Goal: Task Accomplishment & Management: Manage account settings

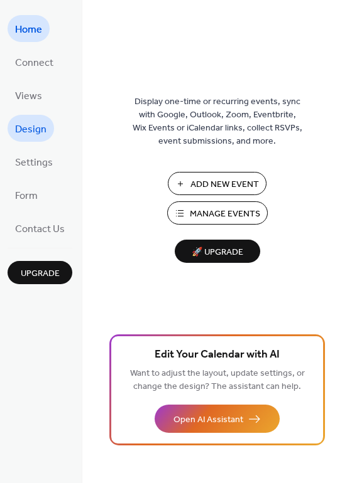
click at [30, 123] on span "Design" at bounding box center [30, 129] width 31 height 19
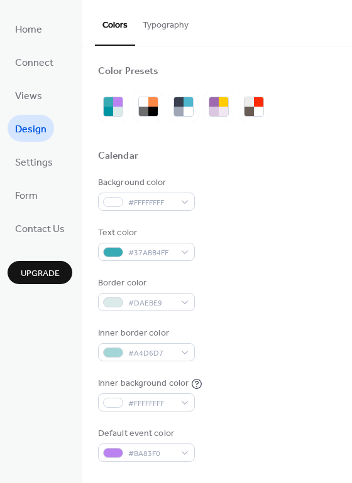
click at [155, 19] on button "Typography" at bounding box center [165, 22] width 61 height 45
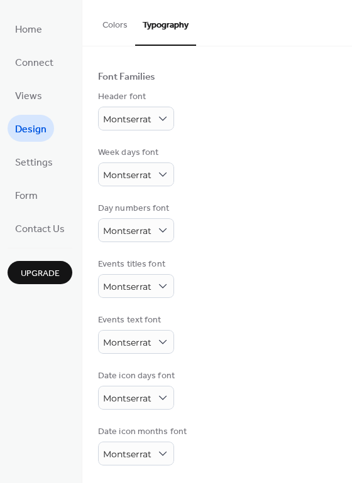
scroll to position [70, 0]
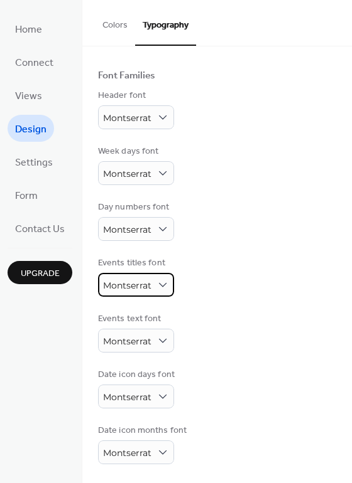
click at [163, 291] on div "Montserrat" at bounding box center [136, 285] width 76 height 24
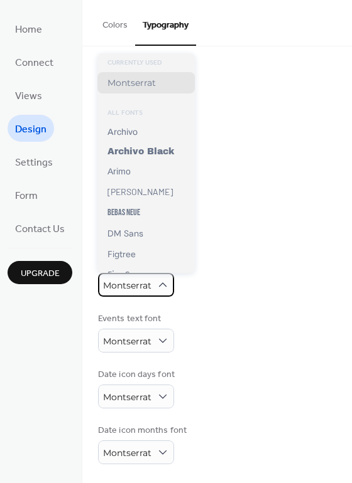
click at [163, 291] on div "Montserrat" at bounding box center [136, 285] width 76 height 24
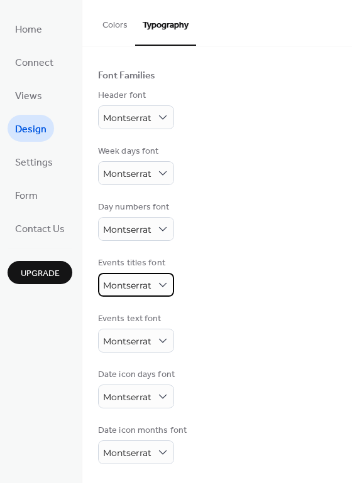
scroll to position [0, 0]
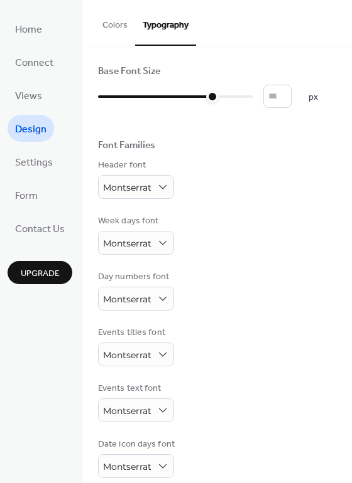
click at [108, 26] on button "Colors" at bounding box center [115, 22] width 40 height 45
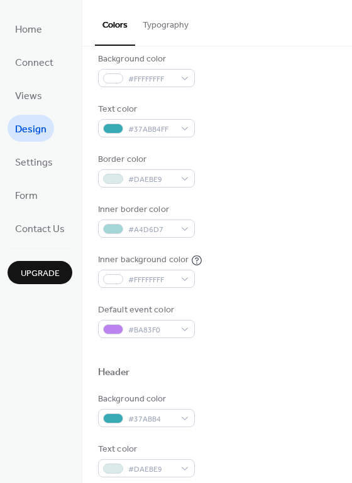
scroll to position [126, 0]
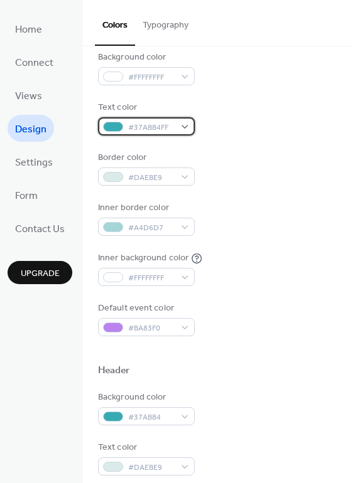
click at [181, 126] on div "#37ABB4FF" at bounding box center [146, 126] width 97 height 18
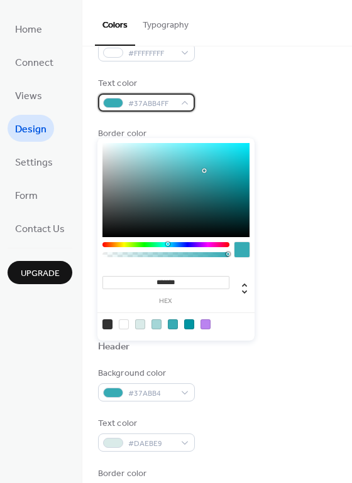
scroll to position [188, 0]
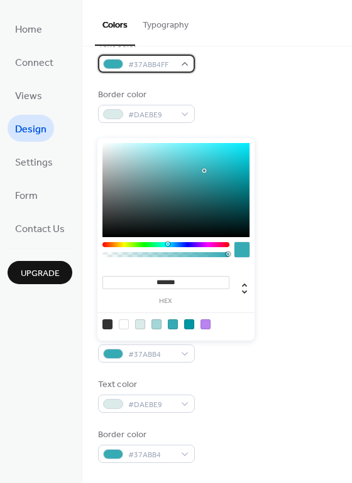
click at [152, 64] on span "#37ABB4FF" at bounding box center [151, 64] width 46 height 13
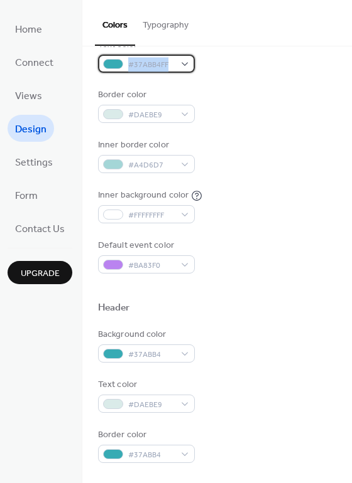
drag, startPoint x: 129, startPoint y: 62, endPoint x: 168, endPoint y: 63, distance: 39.0
click at [168, 63] on span "#37ABB4FF" at bounding box center [151, 64] width 46 height 13
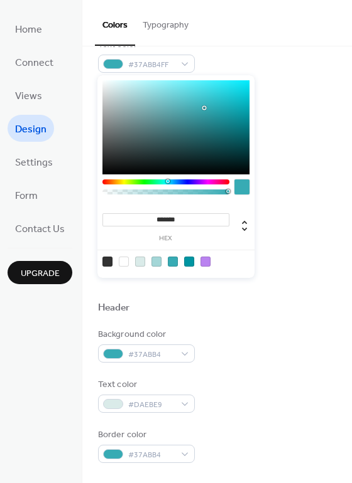
click at [167, 219] on input "*******" at bounding box center [165, 219] width 127 height 13
drag, startPoint x: 154, startPoint y: 219, endPoint x: 184, endPoint y: 218, distance: 29.5
click at [183, 218] on input "*******" at bounding box center [165, 219] width 127 height 13
type input "*******"
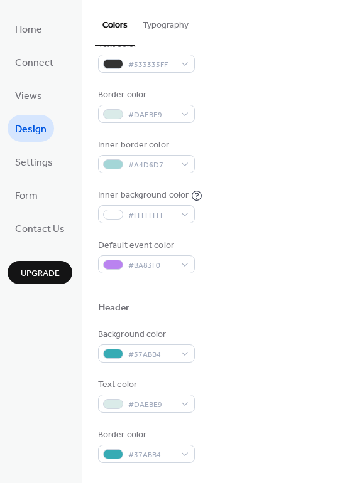
click at [296, 185] on div "Background color #FFFFFFFF Text color #333333FF Border color #DAEBE9 Inner bord…" at bounding box center [217, 131] width 238 height 286
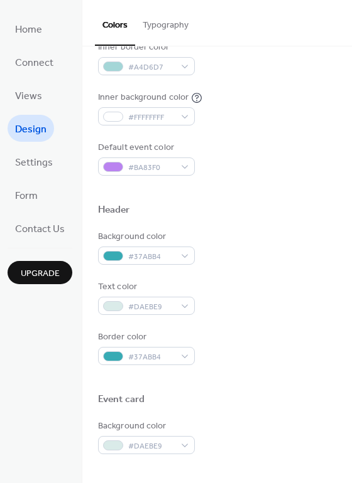
scroll to position [349, 0]
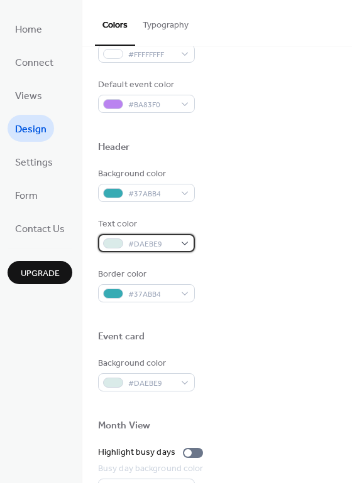
click at [140, 248] on span "#DAEBE9" at bounding box center [151, 244] width 46 height 13
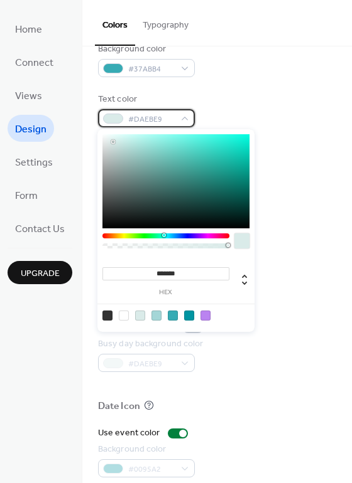
scroll to position [475, 0]
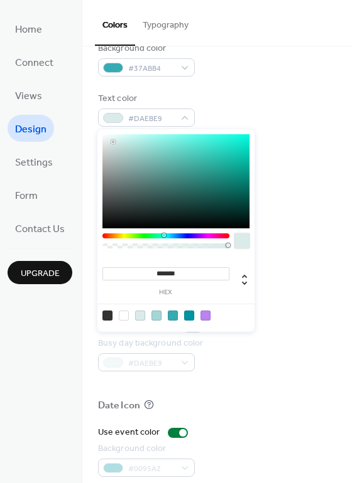
click at [192, 313] on div at bounding box center [189, 316] width 10 height 10
type input "*******"
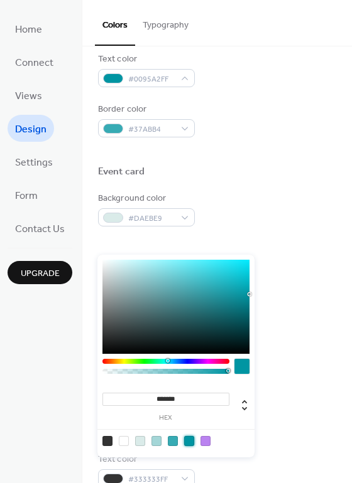
scroll to position [537, 0]
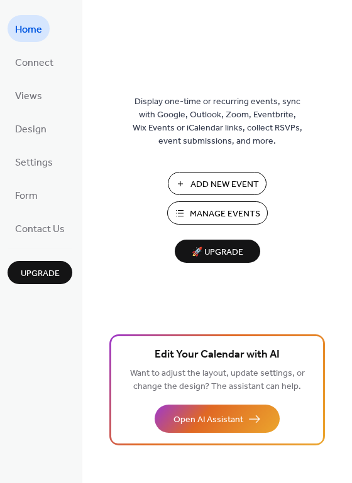
click at [230, 209] on span "Manage Events" at bounding box center [225, 214] width 70 height 13
click at [22, 134] on span "Design" at bounding box center [30, 129] width 31 height 19
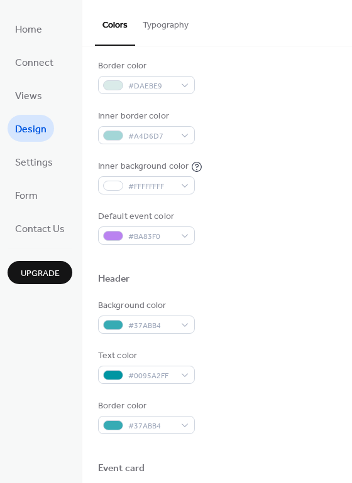
scroll to position [251, 0]
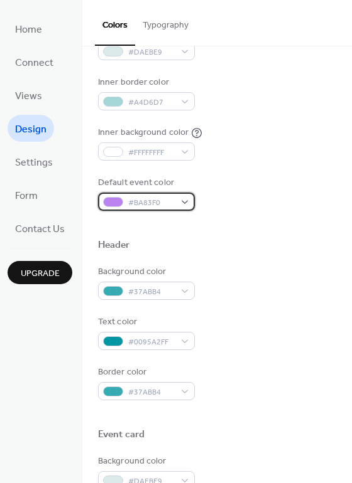
click at [185, 206] on div "#BA83F0" at bounding box center [146, 202] width 97 height 18
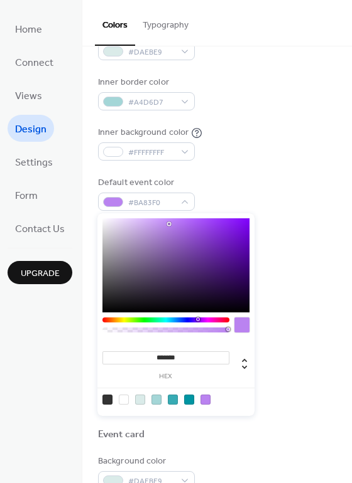
click at [237, 171] on div "Background color #FFFFFFFF Text color #333333FF Border color #DAEBE9 Inner bord…" at bounding box center [217, 68] width 238 height 286
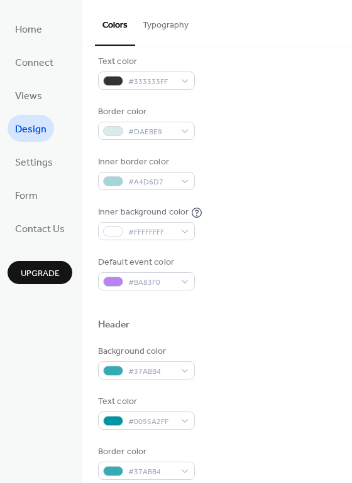
scroll to position [0, 0]
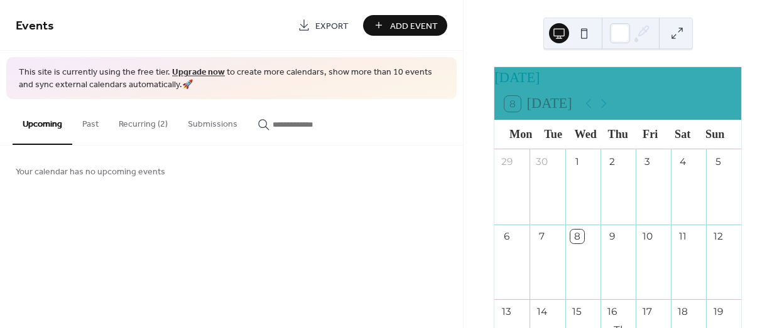
click at [139, 118] on button "Recurring (2)" at bounding box center [143, 121] width 69 height 45
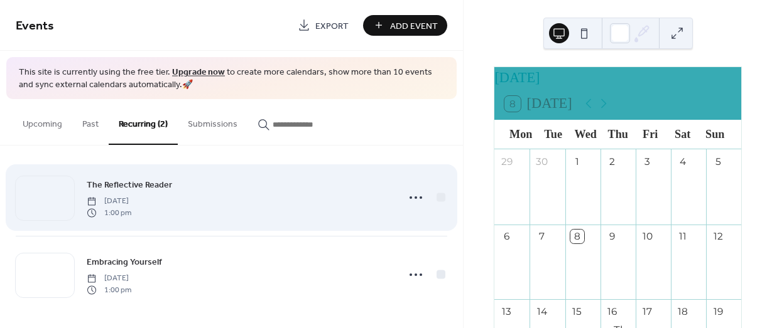
scroll to position [9, 0]
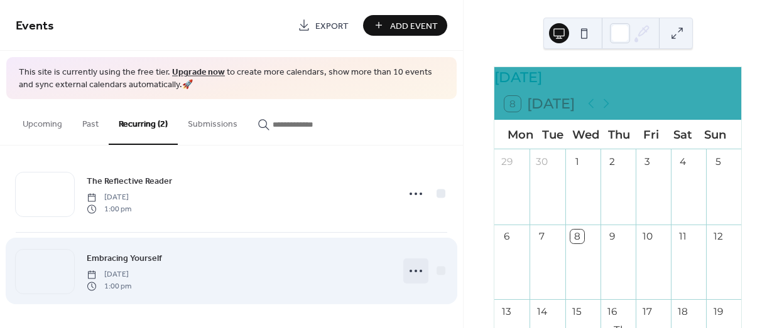
click at [414, 271] on icon at bounding box center [416, 271] width 20 height 20
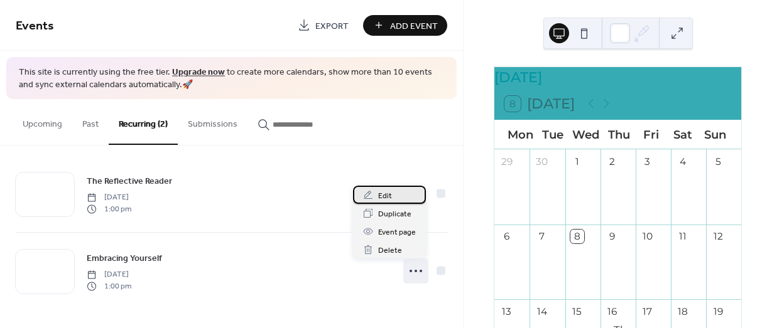
click at [388, 194] on span "Edit" at bounding box center [385, 196] width 14 height 13
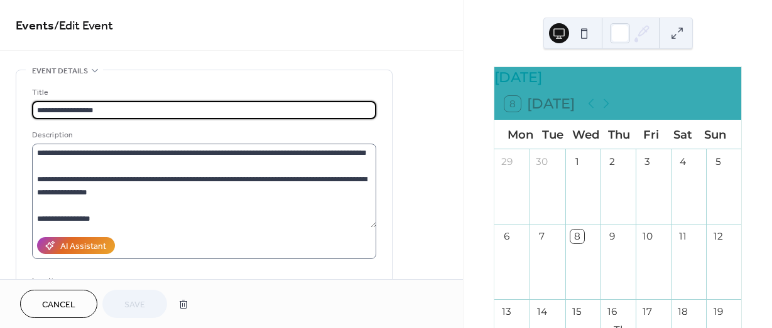
type input "**********"
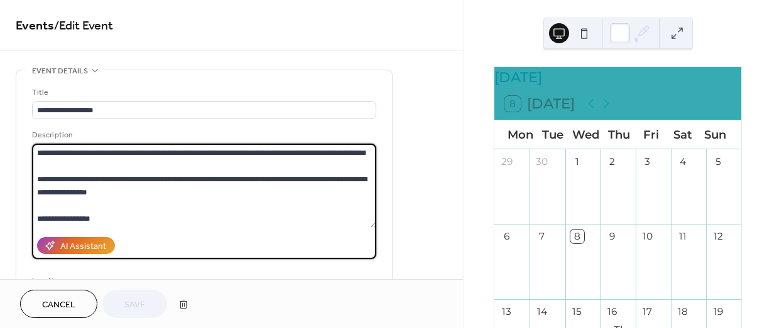
drag, startPoint x: 87, startPoint y: 166, endPoint x: 31, endPoint y: 151, distance: 58.5
click at [31, 151] on div "**********" at bounding box center [203, 229] width 375 height 318
click at [151, 195] on textarea "**********" at bounding box center [204, 186] width 344 height 84
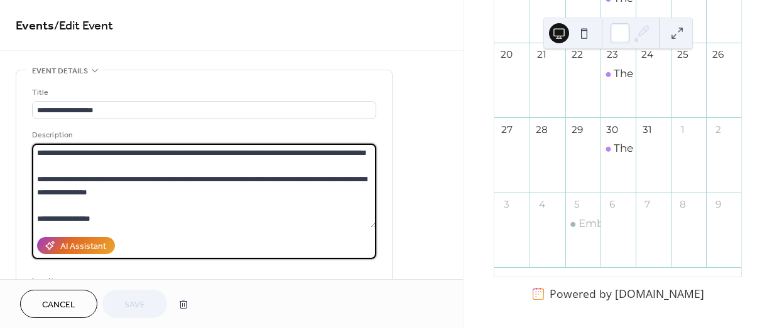
scroll to position [340, 0]
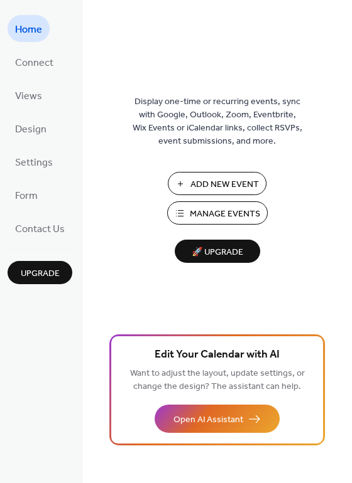
click at [240, 214] on span "Manage Events" at bounding box center [225, 214] width 70 height 13
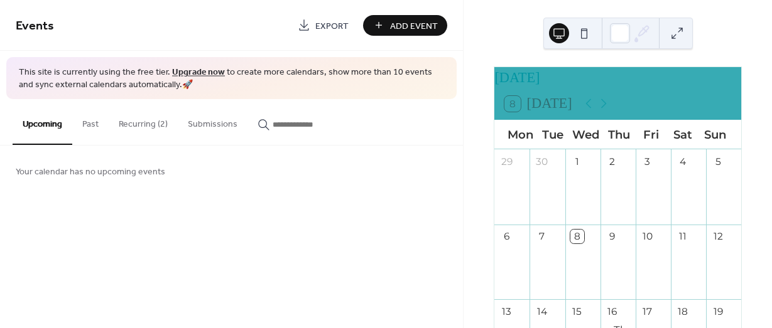
click at [143, 119] on button "Recurring (2)" at bounding box center [143, 121] width 69 height 45
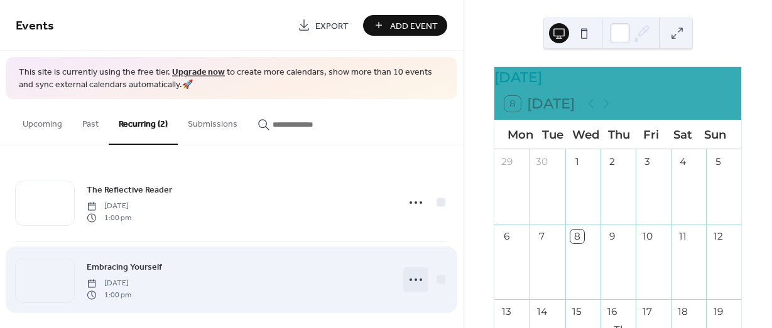
click at [413, 278] on icon at bounding box center [416, 280] width 20 height 20
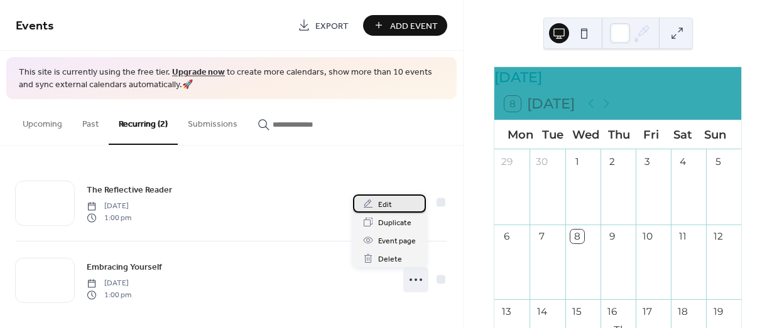
click at [389, 203] on span "Edit" at bounding box center [385, 204] width 14 height 13
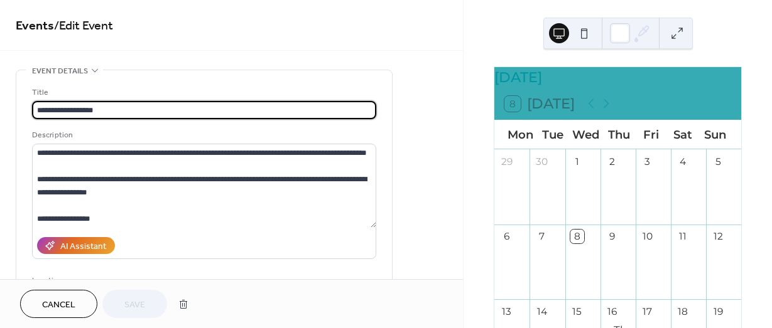
type input "**********"
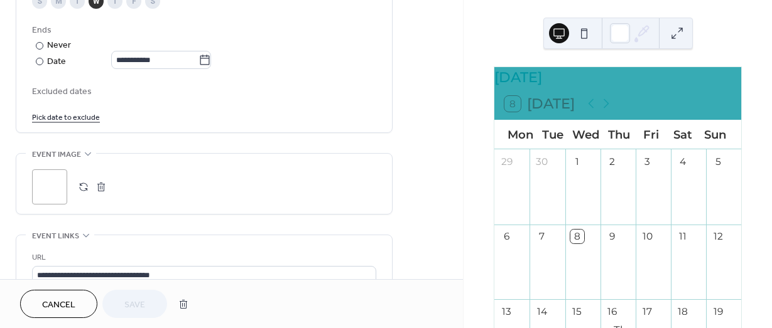
scroll to position [691, 0]
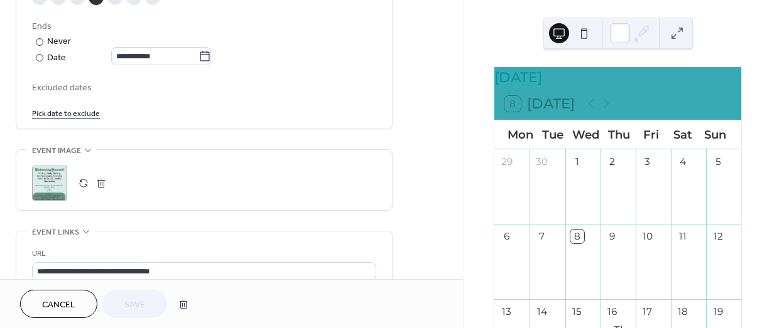
click at [104, 183] on button "button" at bounding box center [101, 184] width 18 height 18
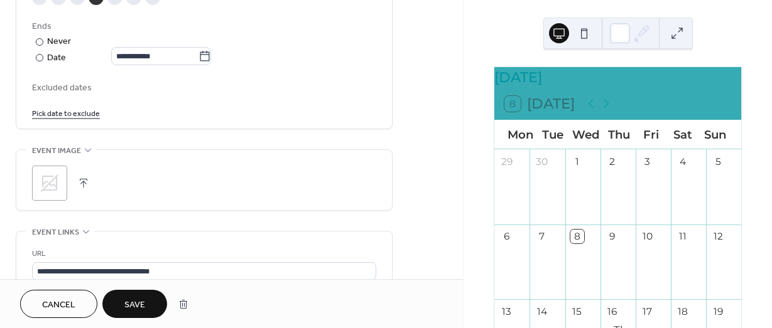
click at [55, 186] on icon at bounding box center [50, 183] width 20 height 20
click at [144, 302] on span "Save" at bounding box center [134, 305] width 21 height 13
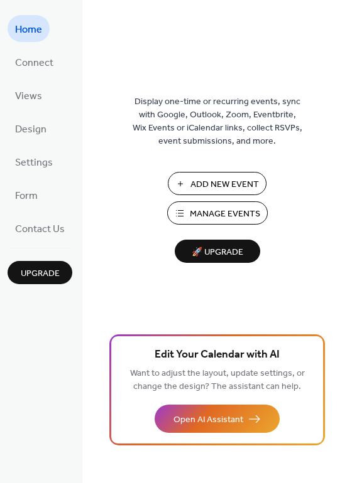
click at [217, 217] on span "Manage Events" at bounding box center [225, 214] width 70 height 13
click at [29, 129] on span "Design" at bounding box center [30, 129] width 31 height 19
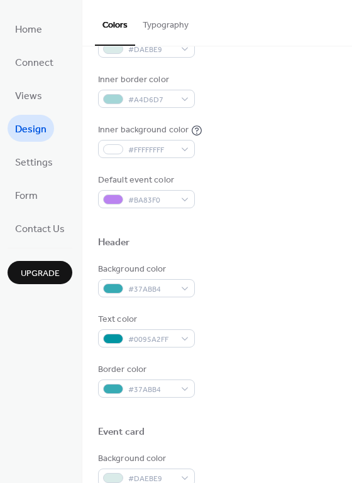
scroll to position [251, 0]
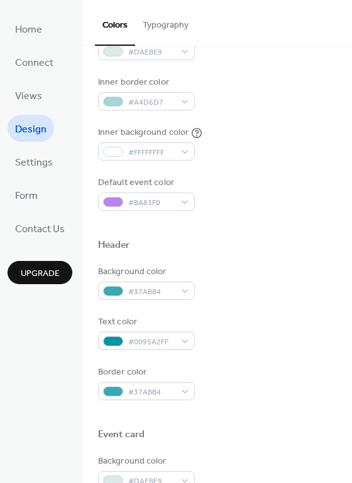
click at [119, 244] on div "Header" at bounding box center [114, 245] width 32 height 13
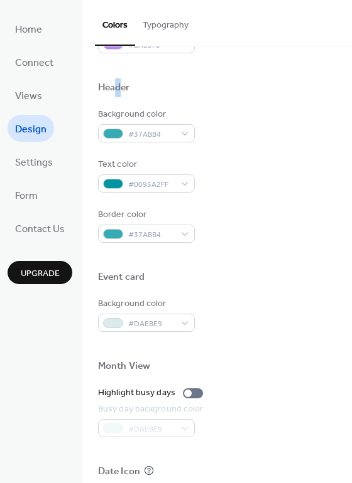
scroll to position [377, 0]
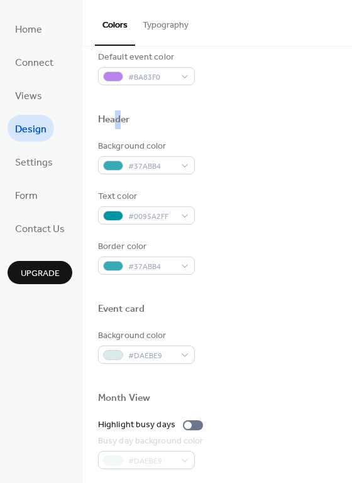
click at [161, 23] on button "Typography" at bounding box center [165, 22] width 61 height 45
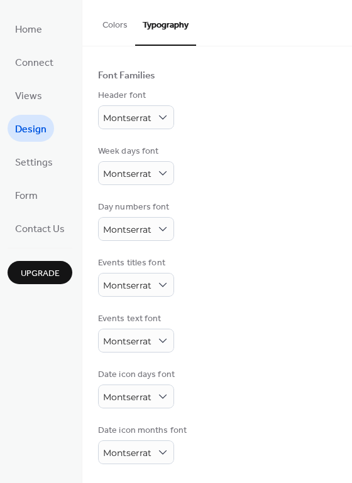
scroll to position [70, 0]
click at [110, 30] on button "Colors" at bounding box center [115, 22] width 40 height 45
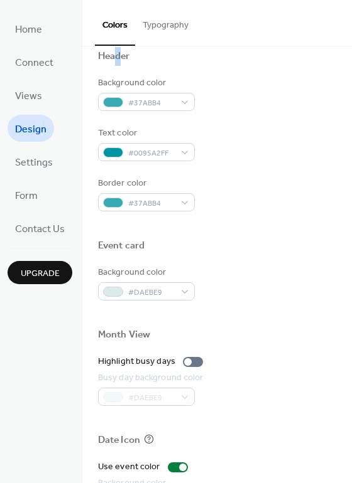
scroll to position [446, 0]
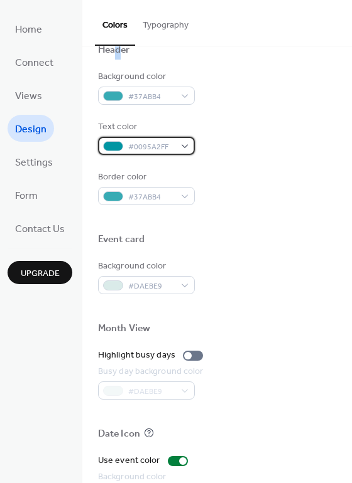
click at [181, 146] on div "#0095A2FF" at bounding box center [146, 146] width 97 height 18
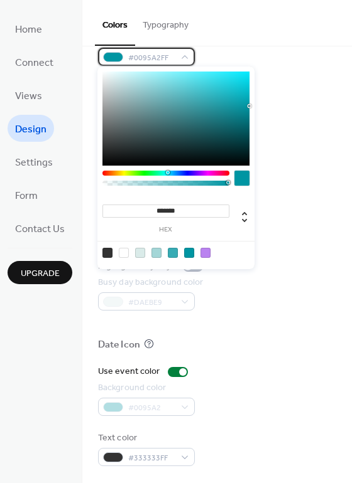
scroll to position [537, 0]
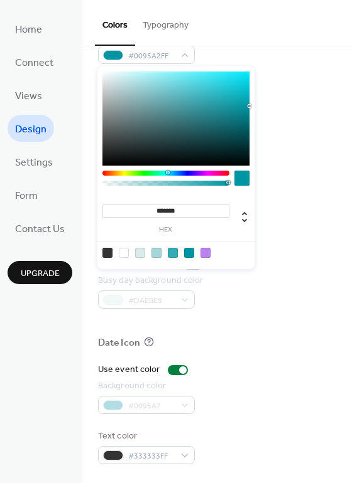
drag, startPoint x: 153, startPoint y: 213, endPoint x: 188, endPoint y: 210, distance: 35.9
click at [188, 210] on input "*******" at bounding box center [165, 211] width 127 height 13
click at [185, 217] on div "******* hex" at bounding box center [165, 217] width 127 height 31
click at [180, 211] on input "*******" at bounding box center [165, 211] width 127 height 13
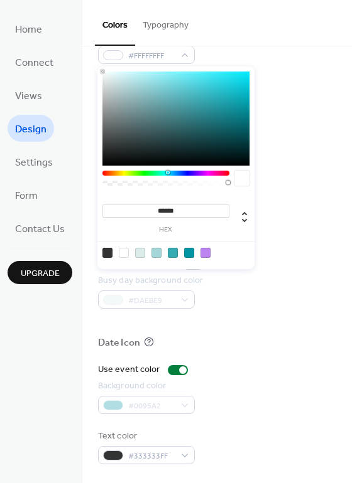
type input "*******"
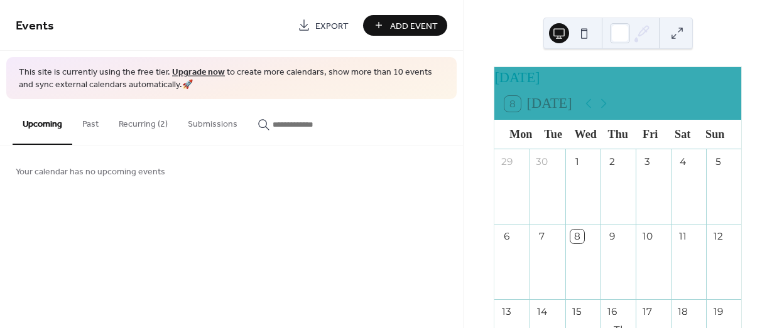
click at [144, 124] on button "Recurring (2)" at bounding box center [143, 121] width 69 height 45
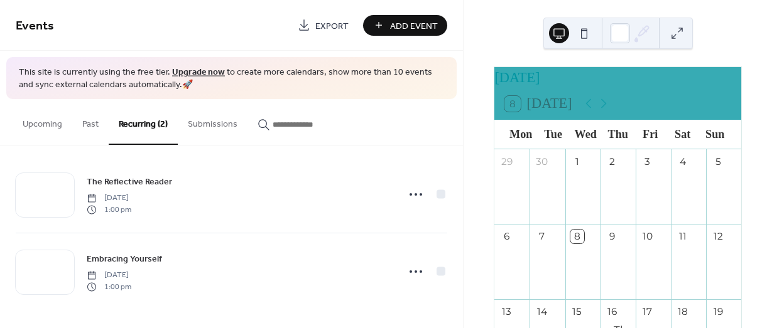
scroll to position [9, 0]
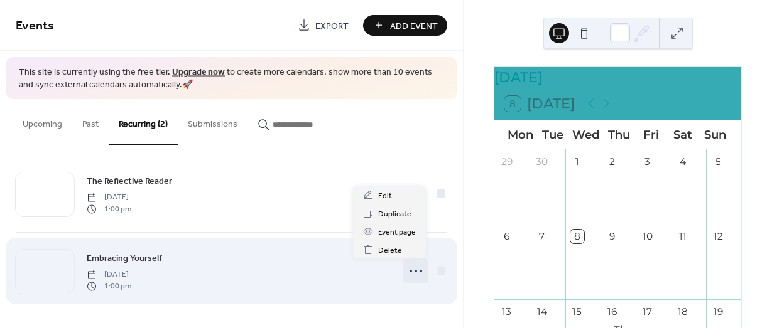
click at [414, 271] on circle at bounding box center [415, 271] width 3 height 3
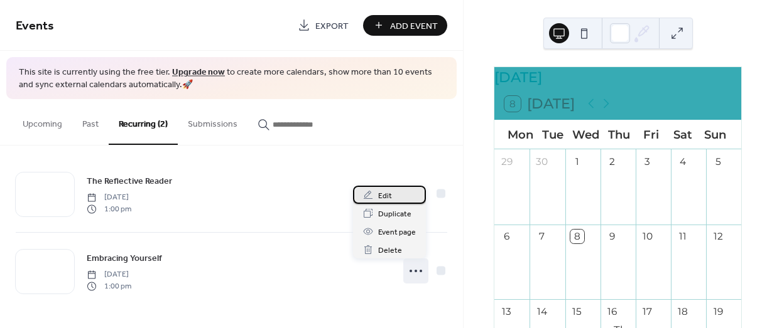
click at [382, 193] on span "Edit" at bounding box center [385, 196] width 14 height 13
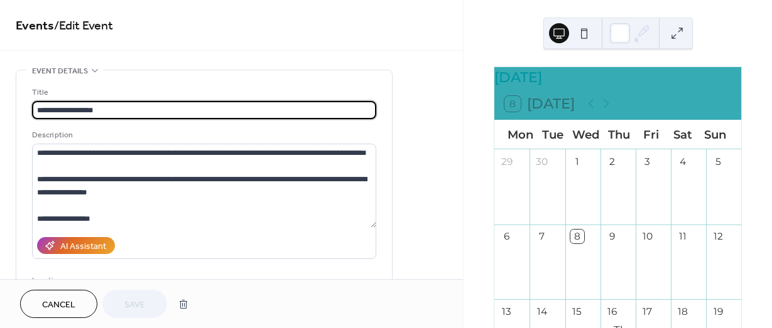
type input "**********"
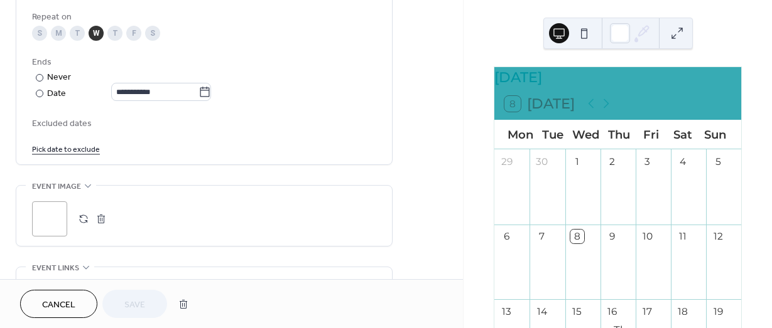
scroll to position [691, 0]
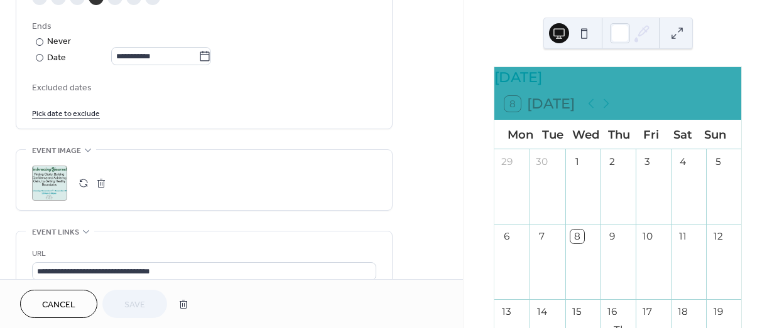
click at [102, 182] on button "button" at bounding box center [101, 184] width 18 height 18
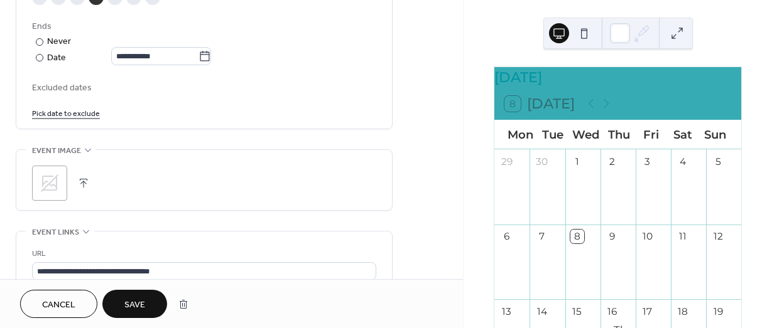
click at [54, 184] on icon at bounding box center [50, 183] width 20 height 20
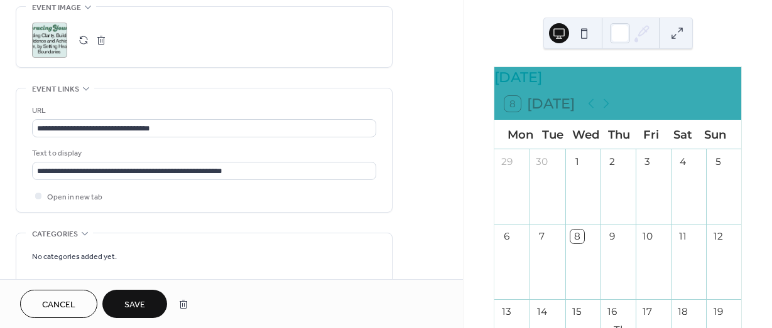
scroll to position [801, 0]
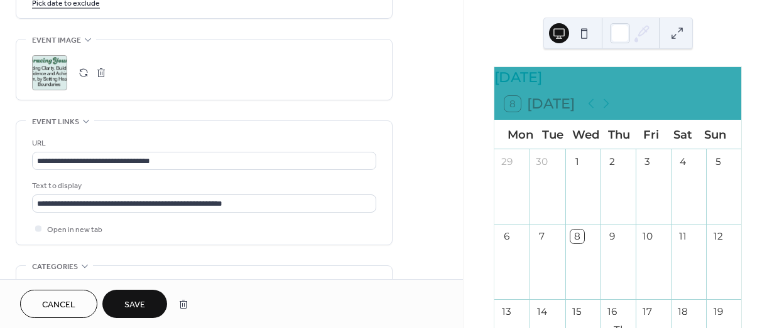
click at [125, 299] on span "Save" at bounding box center [134, 305] width 21 height 13
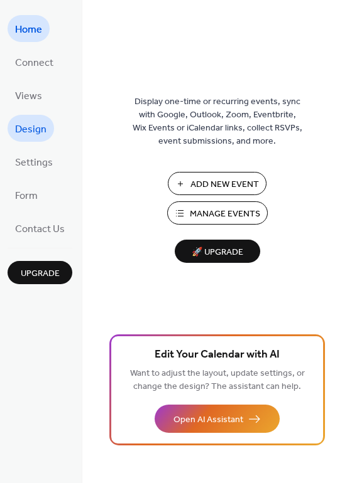
click at [45, 131] on span "Design" at bounding box center [30, 129] width 31 height 19
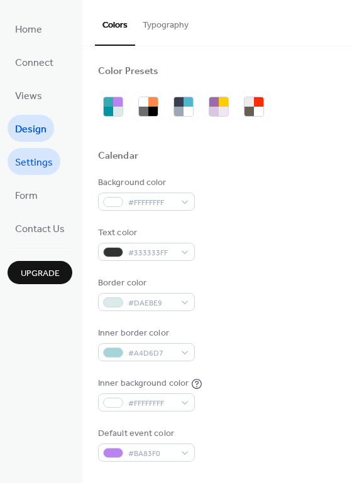
click at [30, 161] on span "Settings" at bounding box center [34, 162] width 38 height 19
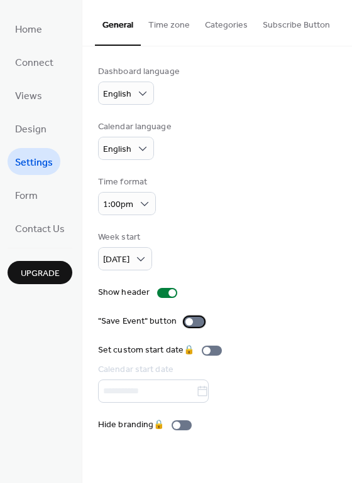
click at [195, 323] on div at bounding box center [194, 322] width 20 height 10
click at [16, 30] on span "Home" at bounding box center [28, 29] width 27 height 19
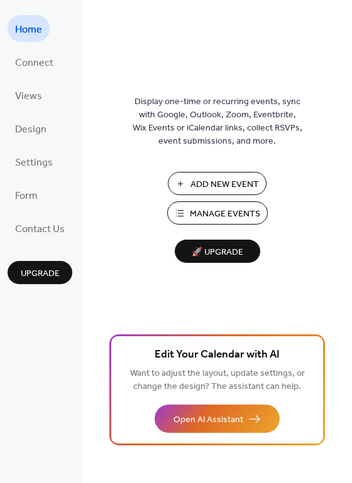
click at [221, 217] on span "Manage Events" at bounding box center [225, 214] width 70 height 13
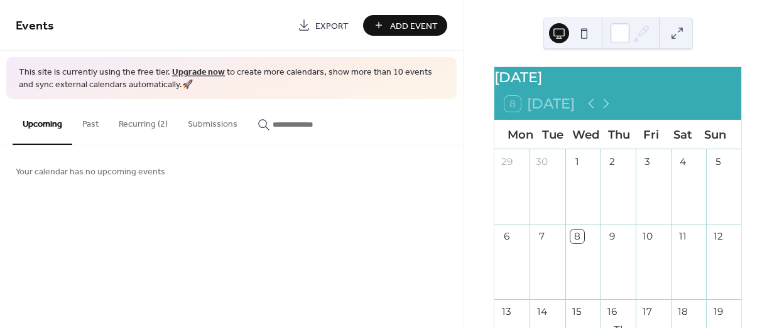
click at [143, 120] on button "Recurring (2)" at bounding box center [143, 121] width 69 height 45
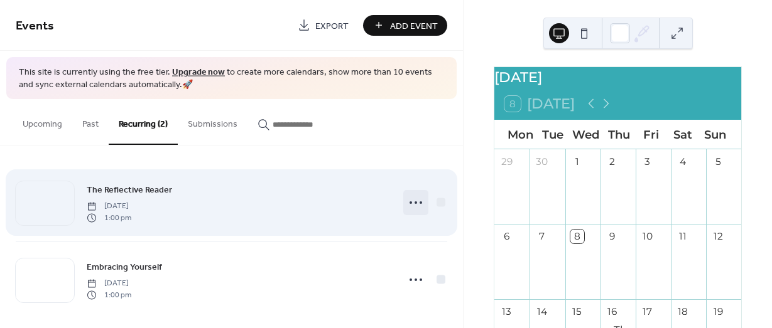
click at [409, 202] on circle at bounding box center [410, 203] width 3 height 3
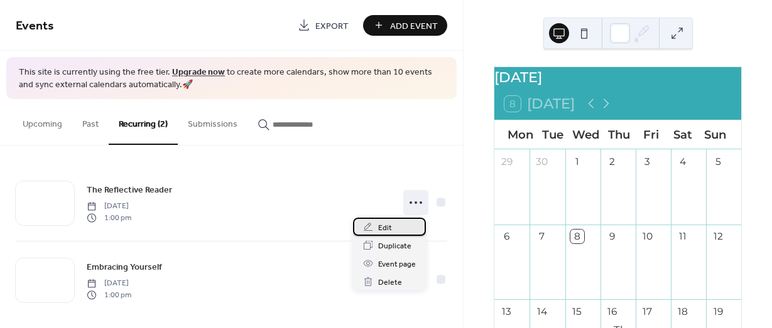
click at [404, 225] on div "Edit" at bounding box center [389, 227] width 73 height 18
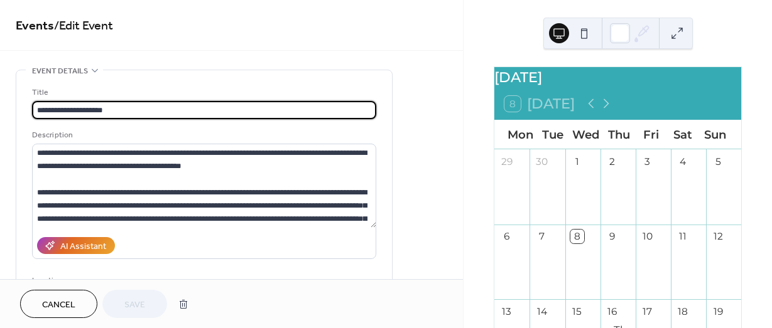
type input "**********"
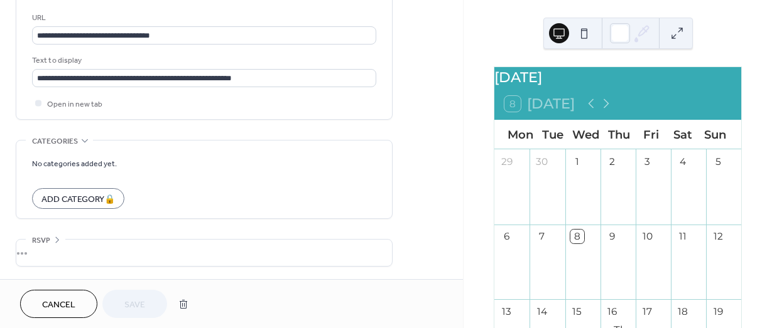
click at [74, 302] on span "Cancel" at bounding box center [58, 305] width 33 height 13
